Goal: Information Seeking & Learning: Learn about a topic

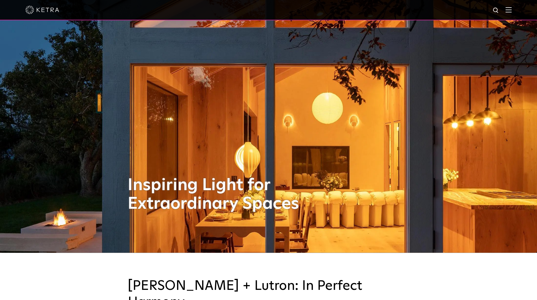
scroll to position [56, 0]
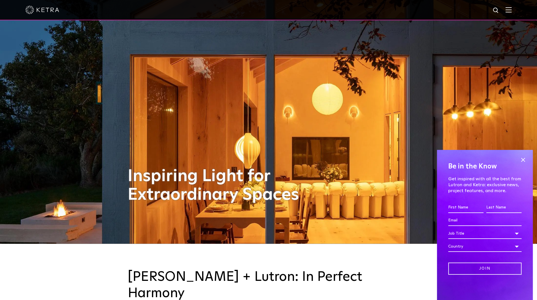
click at [512, 8] on img at bounding box center [509, 9] width 6 height 5
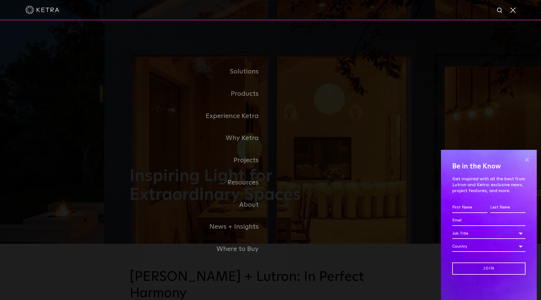
click at [528, 161] on span at bounding box center [527, 160] width 8 height 8
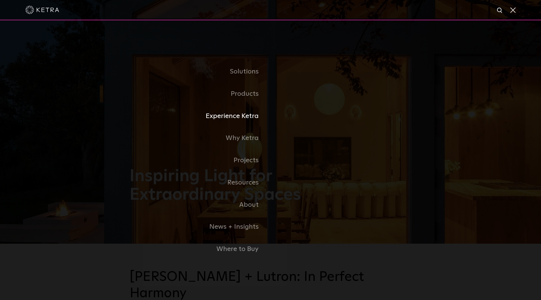
click at [254, 120] on link "Experience Ketra" at bounding box center [200, 116] width 141 height 22
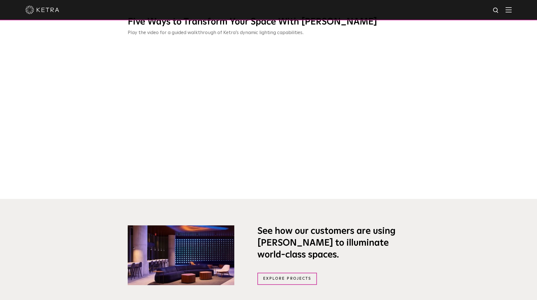
scroll to position [282, 0]
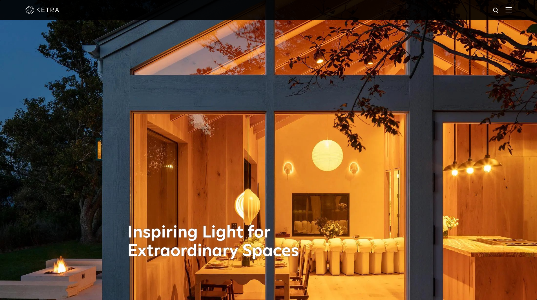
click at [516, 10] on div at bounding box center [268, 10] width 537 height 20
click at [512, 11] on img at bounding box center [509, 9] width 6 height 5
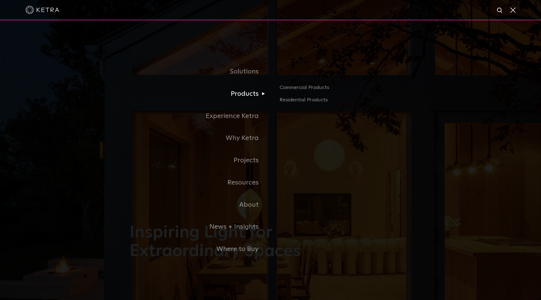
click at [235, 95] on link "Products" at bounding box center [200, 94] width 141 height 22
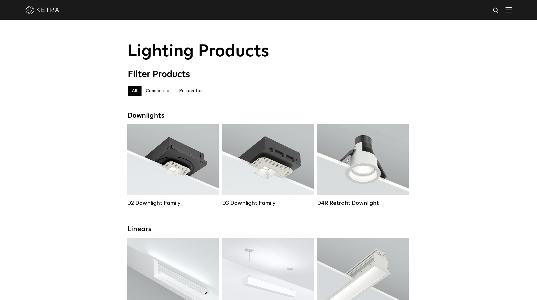
click at [512, 12] on img at bounding box center [509, 9] width 6 height 5
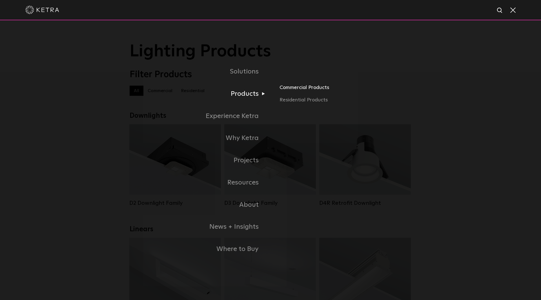
click at [290, 92] on link "Commercial Products" at bounding box center [346, 90] width 132 height 12
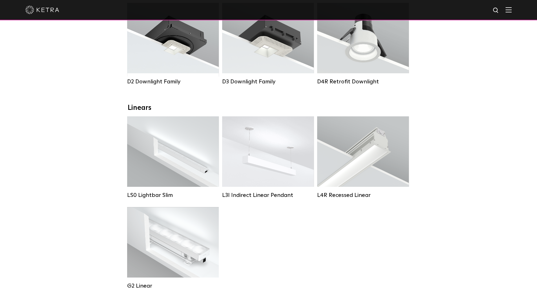
scroll to position [113, 0]
